Goal: Task Accomplishment & Management: Use online tool/utility

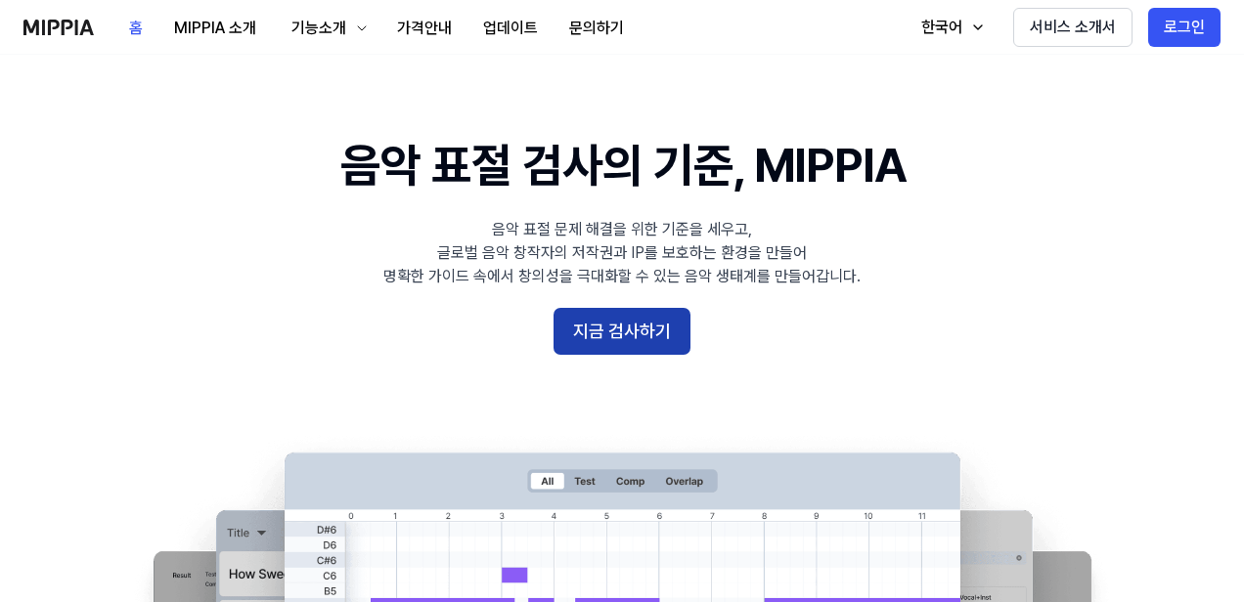
click at [664, 335] on button "지금 검사하기" at bounding box center [621, 331] width 137 height 47
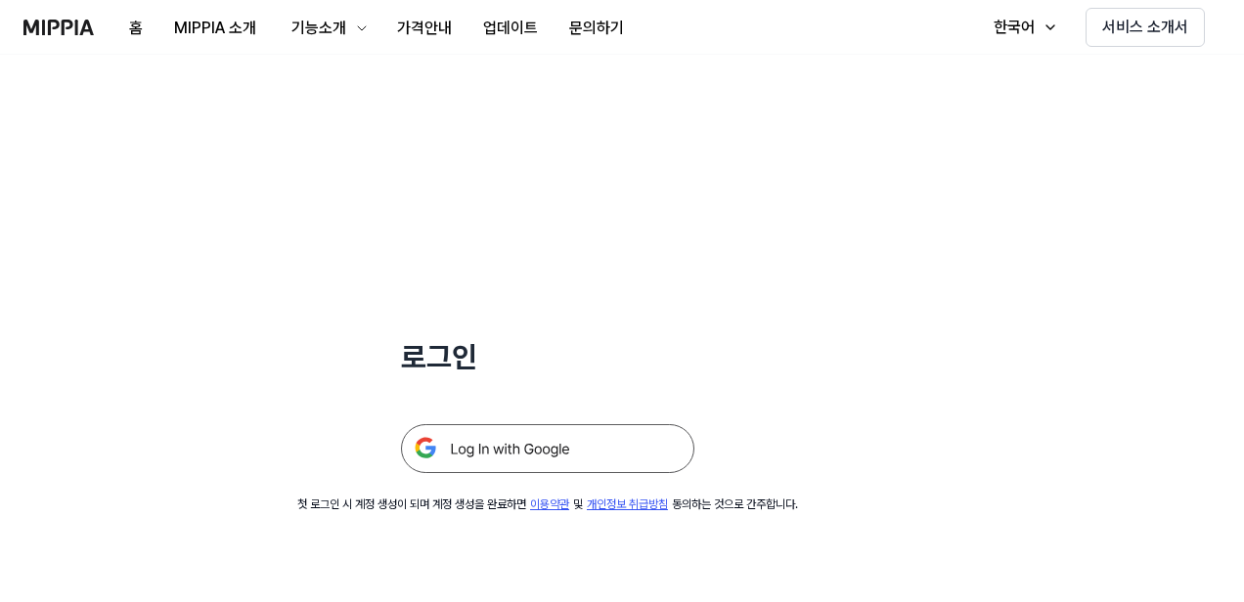
click at [592, 453] on img at bounding box center [547, 448] width 293 height 49
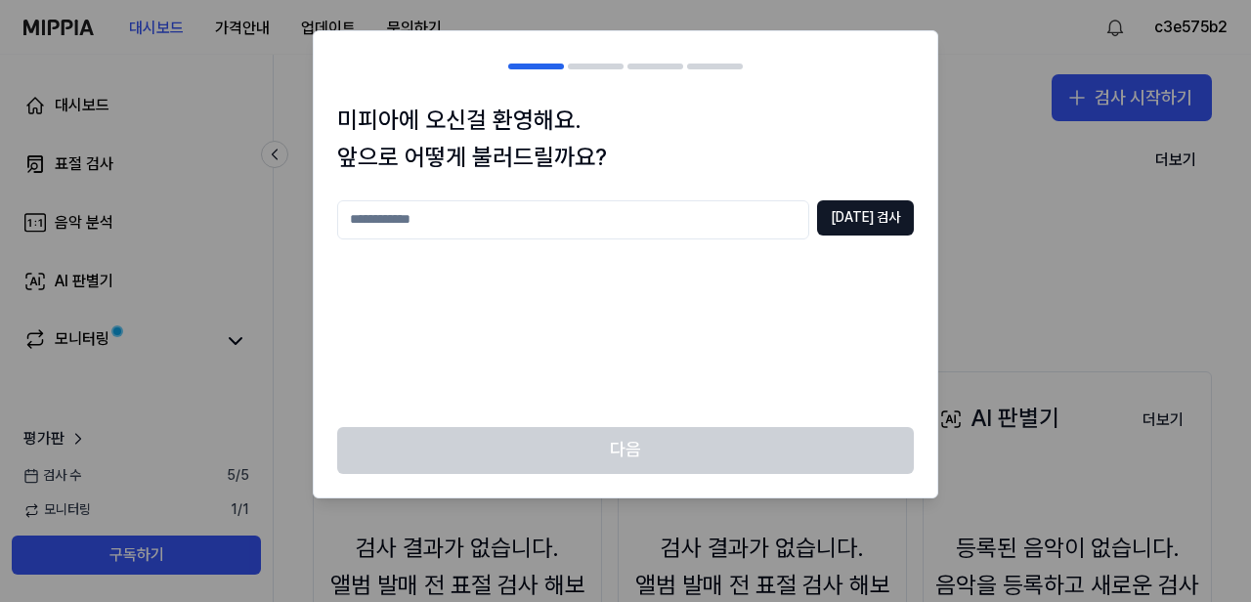
click at [551, 222] on input "text" at bounding box center [573, 219] width 472 height 39
click at [884, 221] on button "[DATE] 검사" at bounding box center [865, 217] width 97 height 35
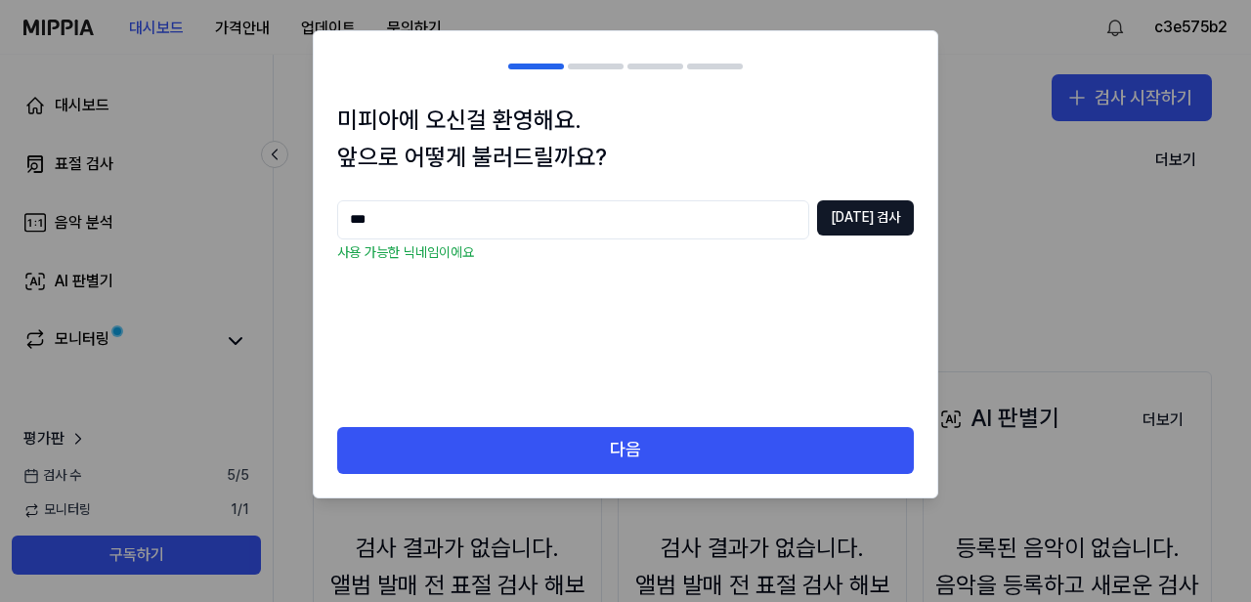
drag, startPoint x: 346, startPoint y: 208, endPoint x: 283, endPoint y: 213, distance: 63.7
click at [284, 213] on body "대시보드 가격안내 업데이트 문의하기 c3e575b2 대시보드 표절 검사 음악 분석 AI 판별기 모니터링 평가판 검사 [DATE] 모니터링 1 …" at bounding box center [625, 301] width 1251 height 602
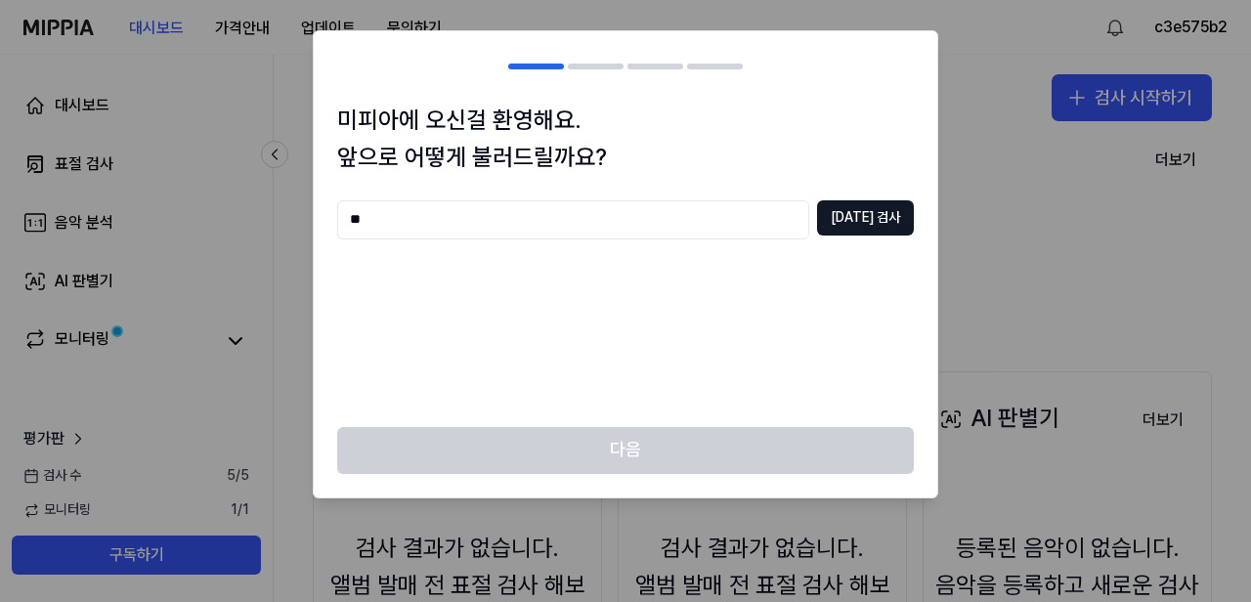
type input "*"
type input "******"
click at [861, 218] on button "[DATE] 검사" at bounding box center [865, 217] width 97 height 35
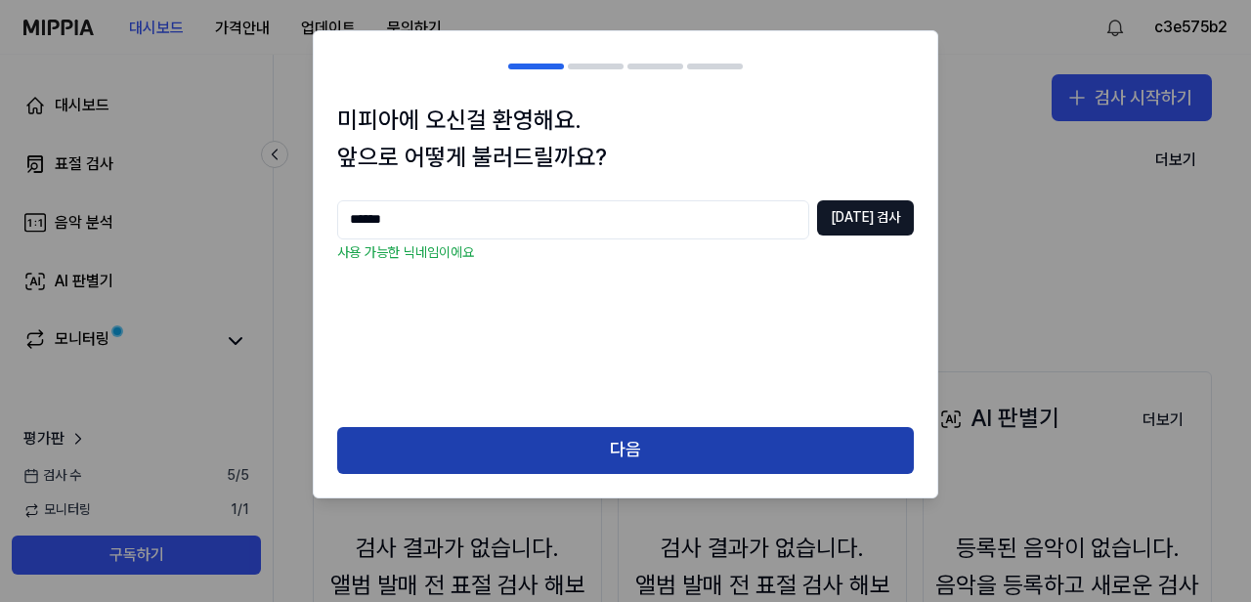
click at [787, 450] on button "다음" at bounding box center [625, 450] width 577 height 47
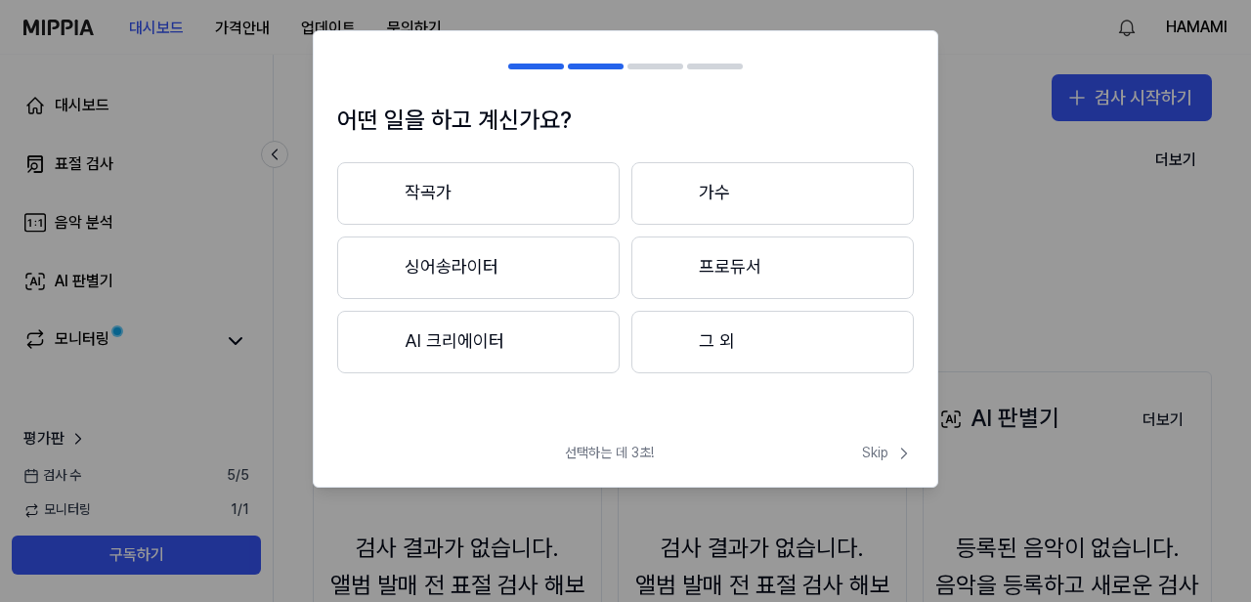
click at [481, 340] on button "AI 크리에이터" at bounding box center [478, 342] width 283 height 63
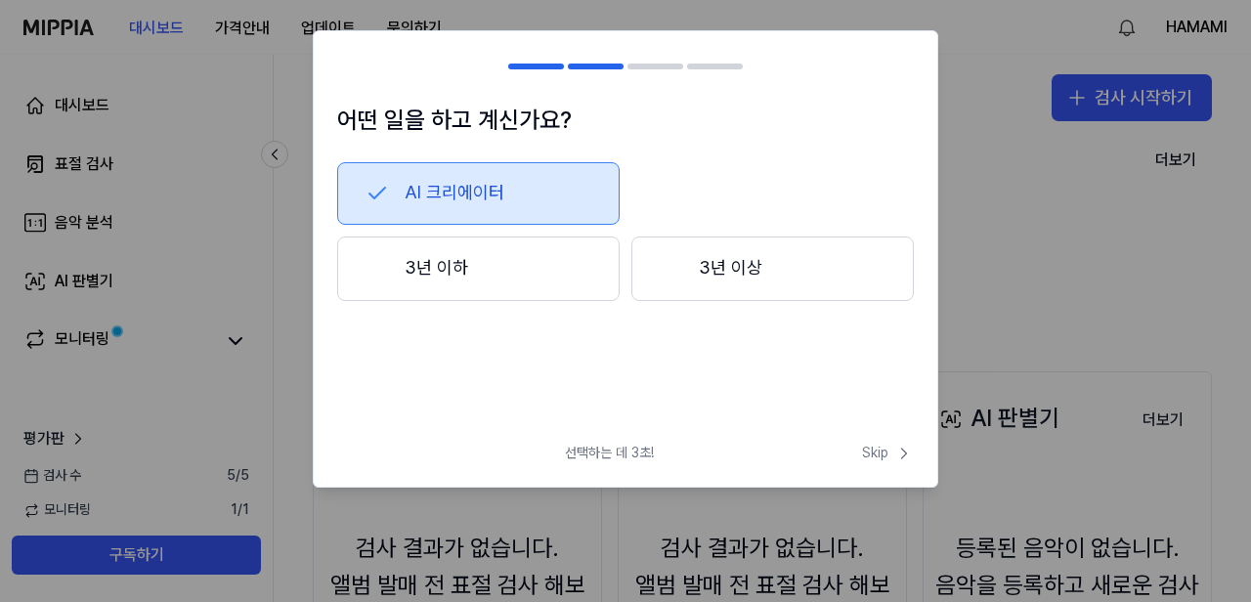
click at [488, 266] on button "3년 이하" at bounding box center [478, 269] width 283 height 65
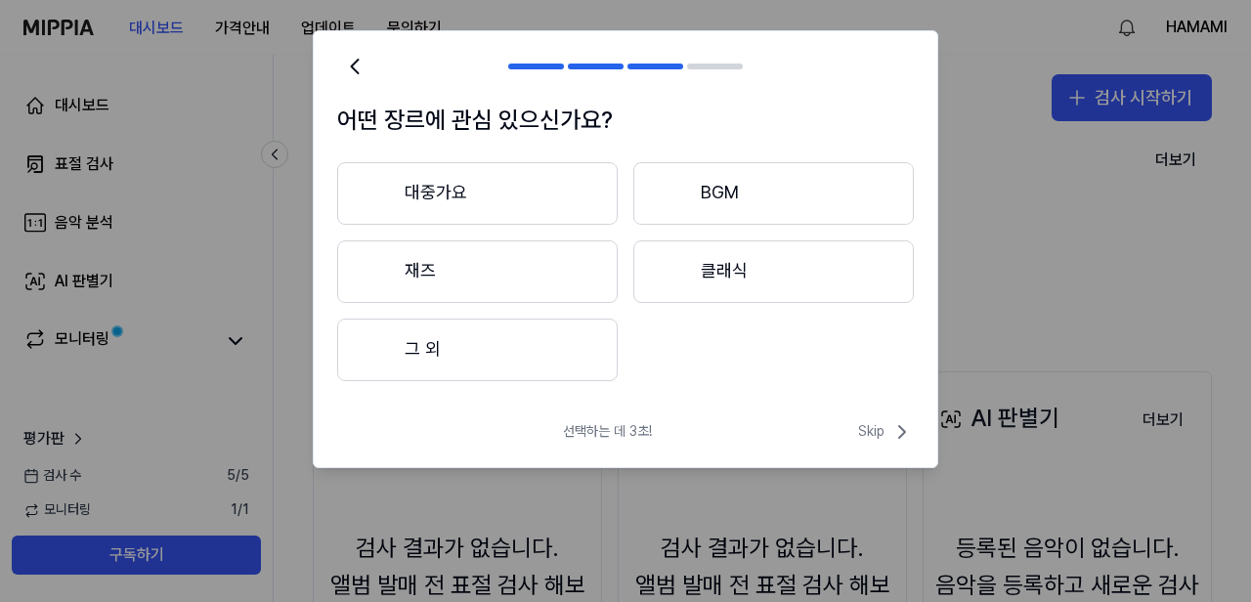
click at [496, 197] on button "대중가요" at bounding box center [477, 193] width 281 height 63
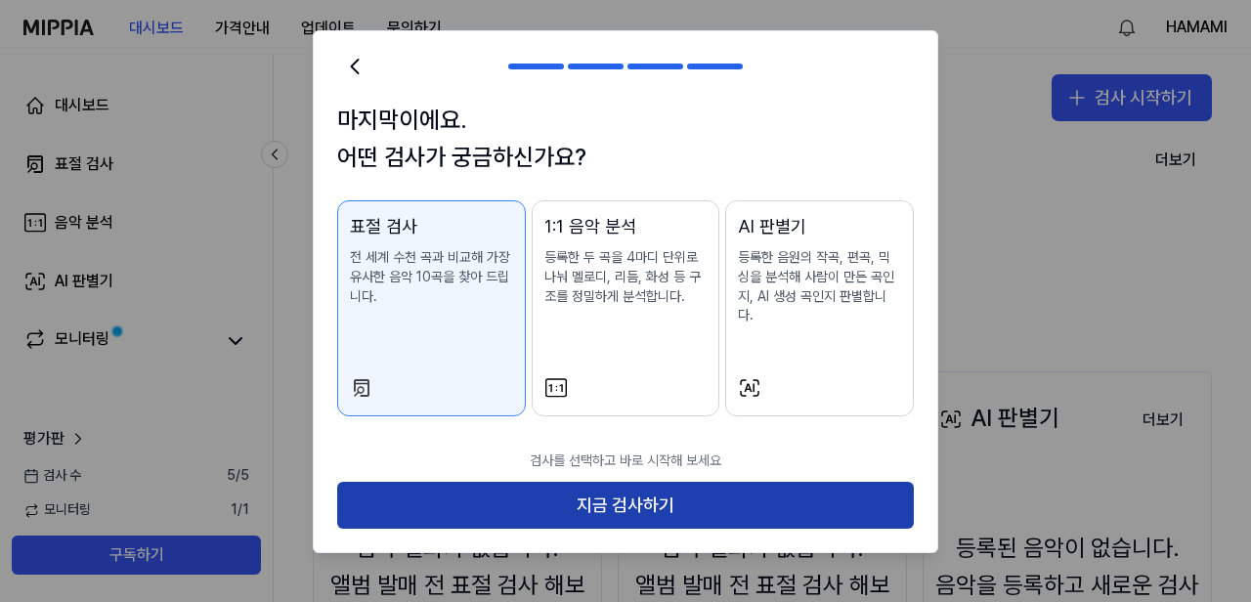
click at [557, 482] on button "지금 검사하기" at bounding box center [625, 505] width 577 height 47
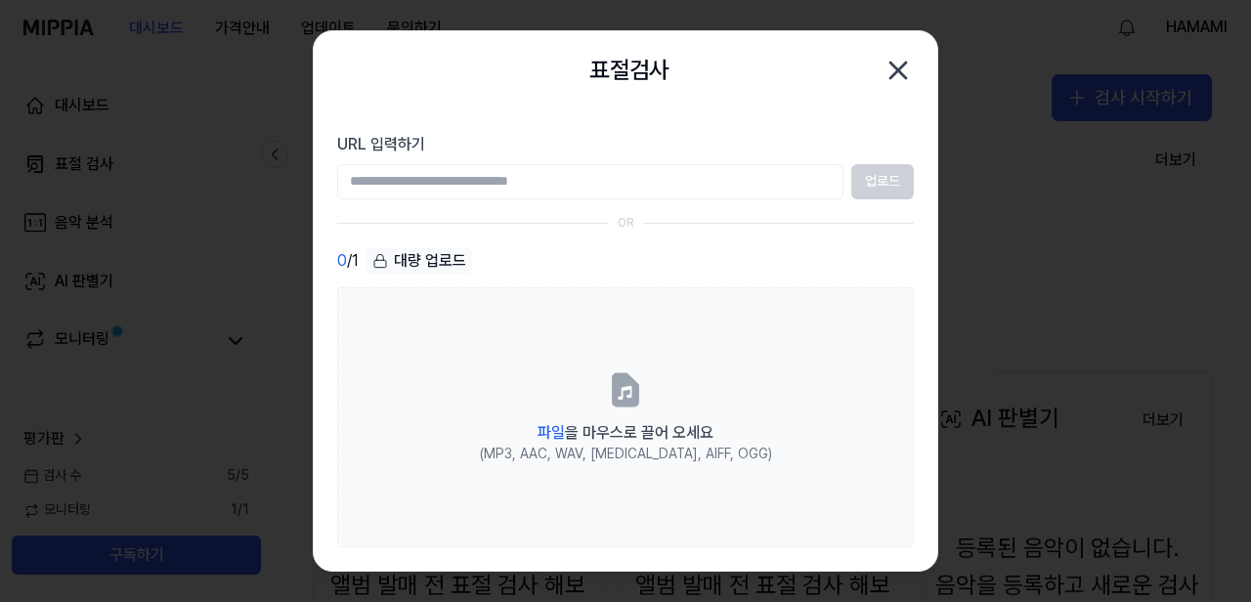
click at [491, 177] on input "URL 입력하기" at bounding box center [590, 181] width 506 height 35
click at [409, 260] on div "대량 업로드" at bounding box center [420, 260] width 106 height 27
click at [459, 195] on input "URL 입력하기" at bounding box center [590, 181] width 506 height 35
